Goal: Task Accomplishment & Management: Use online tool/utility

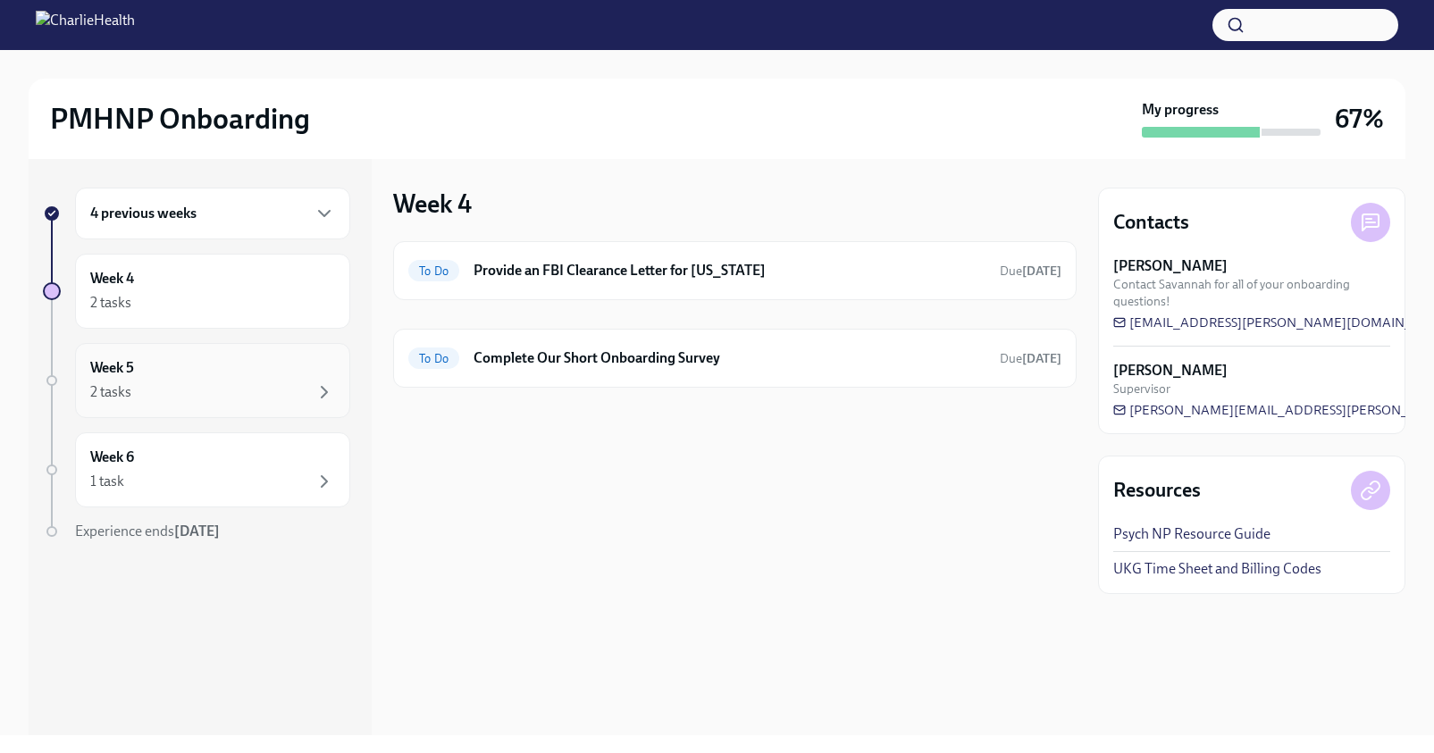
click at [247, 401] on div "2 tasks" at bounding box center [212, 392] width 245 height 21
click at [252, 491] on div "1 task" at bounding box center [212, 481] width 245 height 21
click at [219, 282] on div "Week 4 2 tasks" at bounding box center [212, 291] width 245 height 45
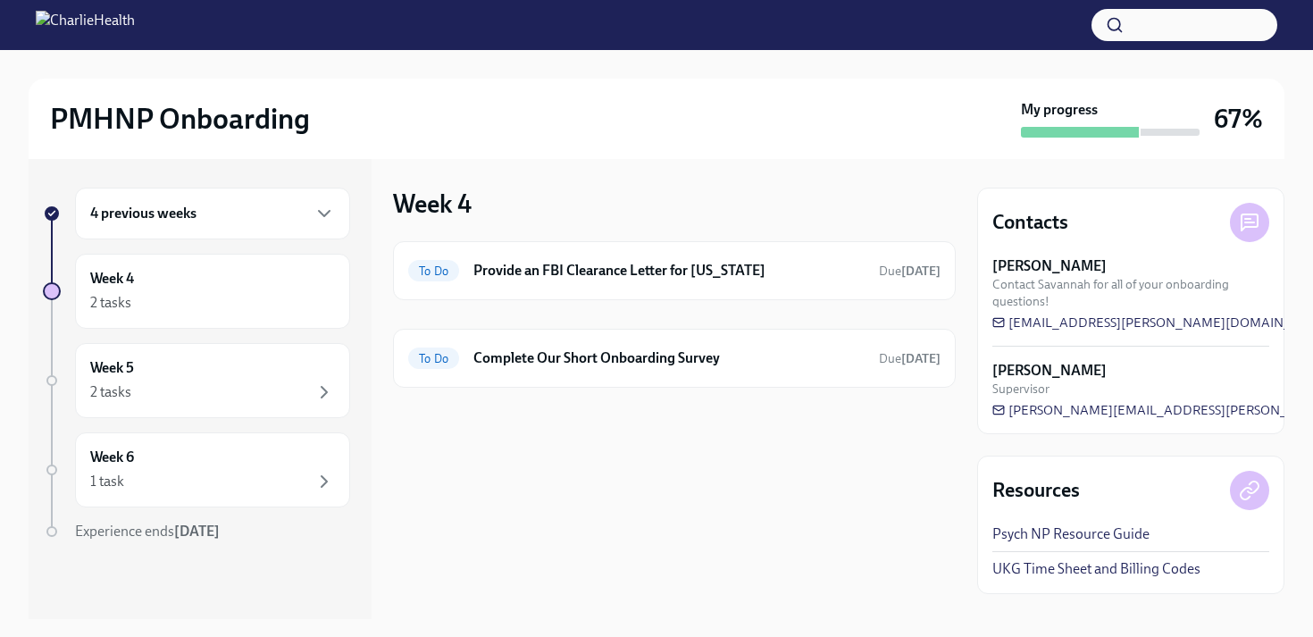
click at [1075, 534] on link "Psych NP Resource Guide" at bounding box center [1071, 534] width 157 height 20
